Goal: Find specific page/section: Find specific page/section

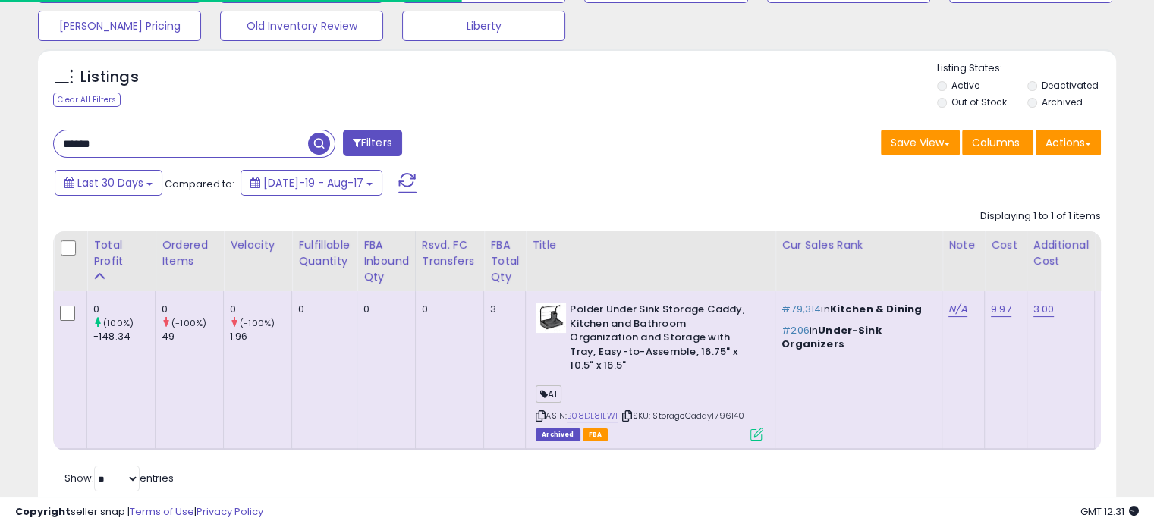
scroll to position [0, 166]
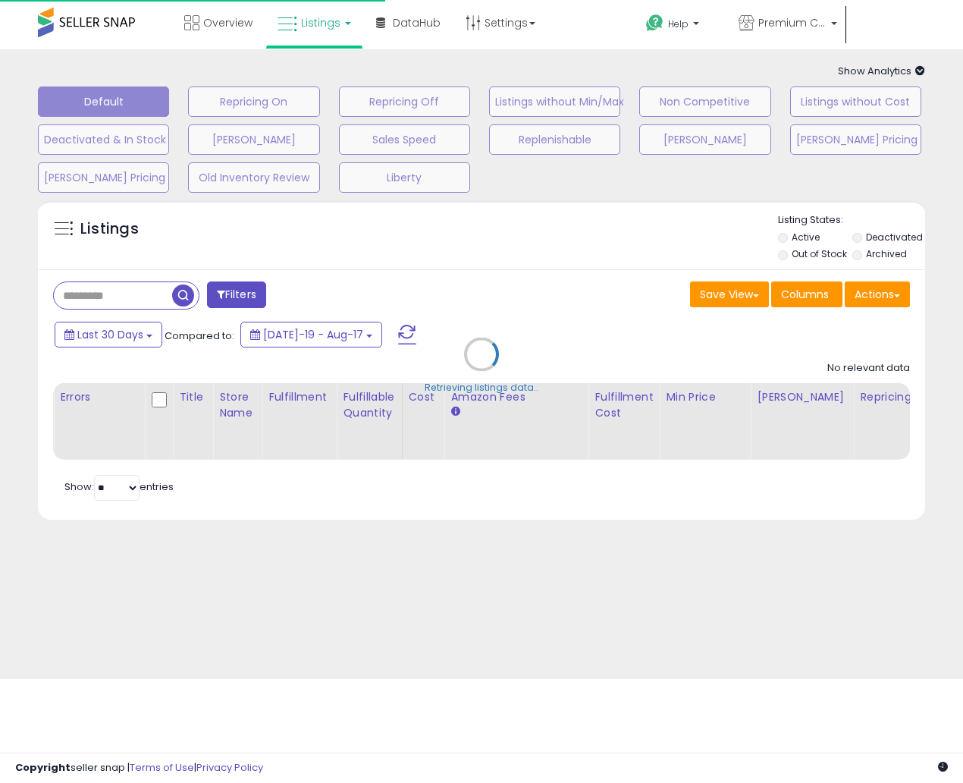
type input "*******"
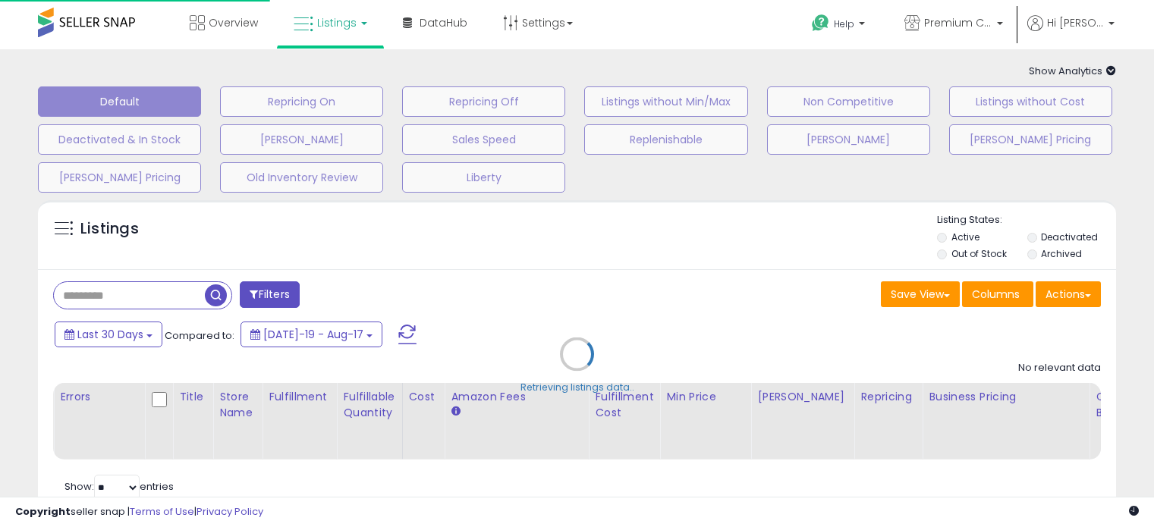
type input "*******"
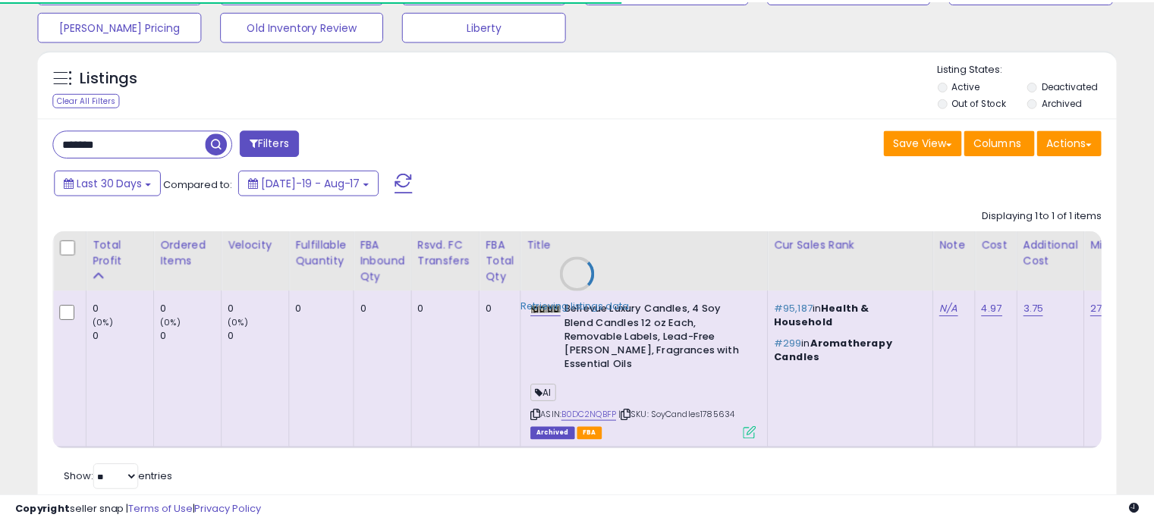
scroll to position [152, 0]
